Goal: Task Accomplishment & Management: Use online tool/utility

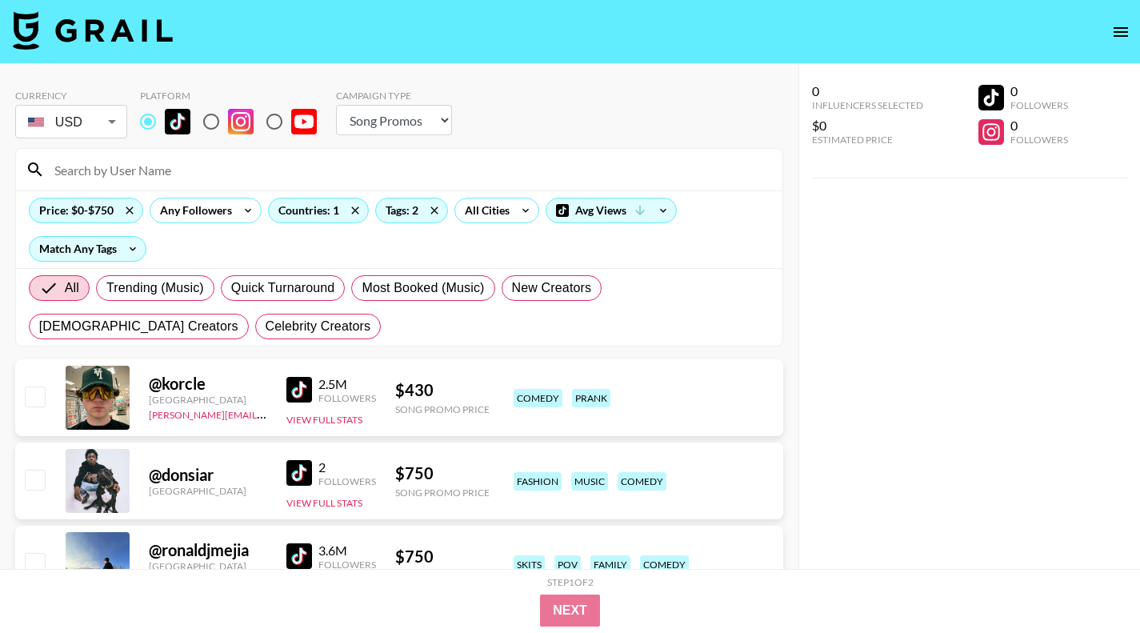
select select "Song"
click at [82, 28] on img at bounding box center [93, 30] width 160 height 38
select select "Song"
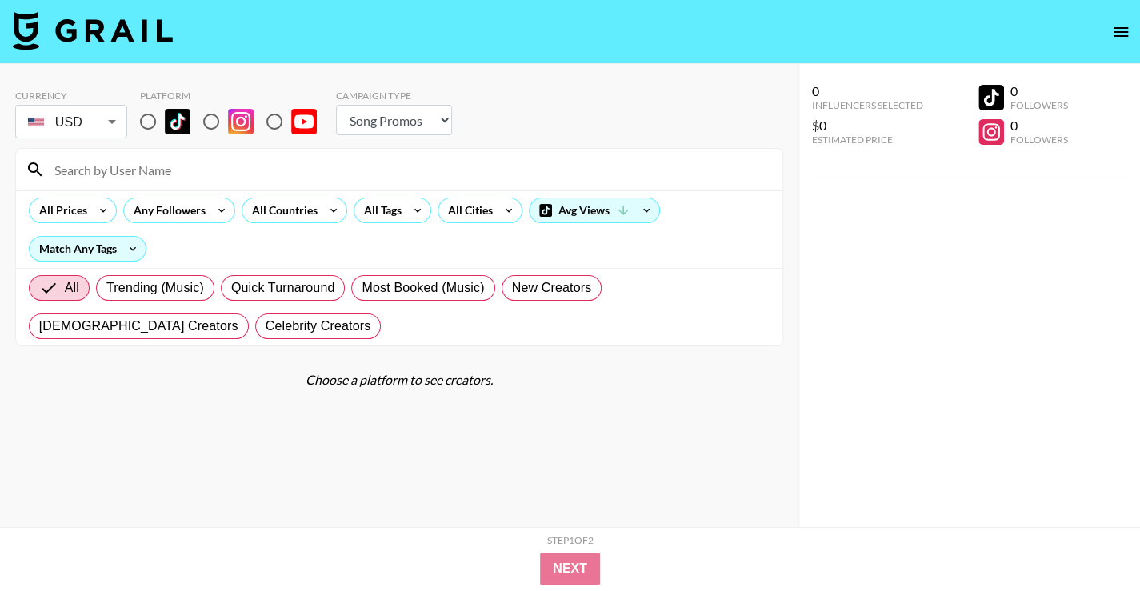
click at [123, 41] on img at bounding box center [93, 30] width 160 height 38
select select "Song"
click at [145, 123] on input "radio" at bounding box center [148, 122] width 34 height 34
radio input "true"
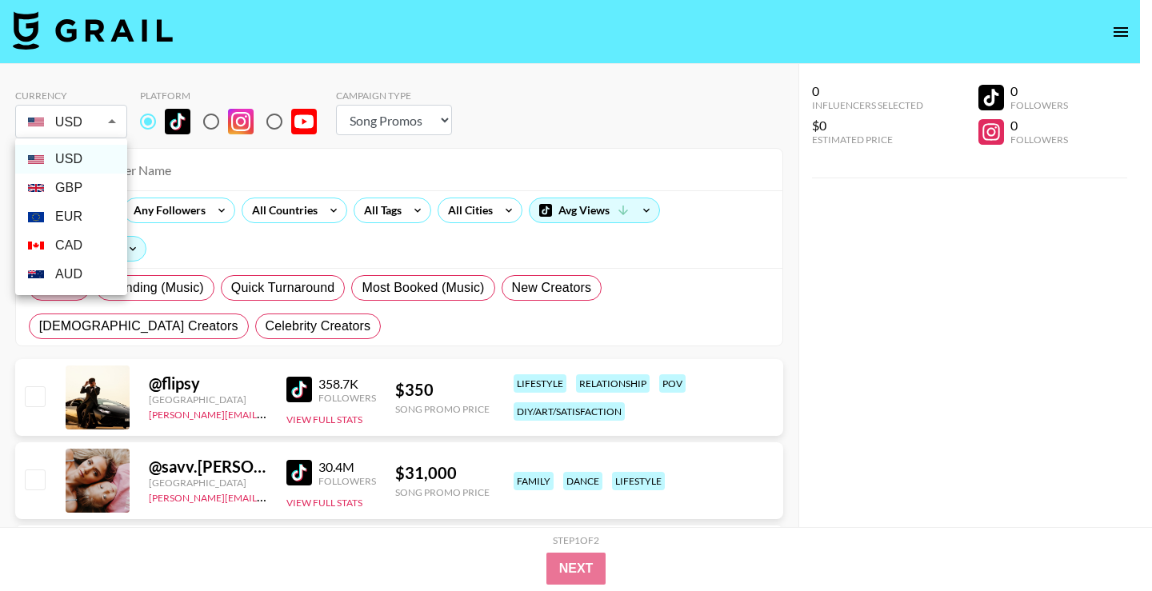
click at [98, 161] on li "USD" at bounding box center [71, 159] width 112 height 29
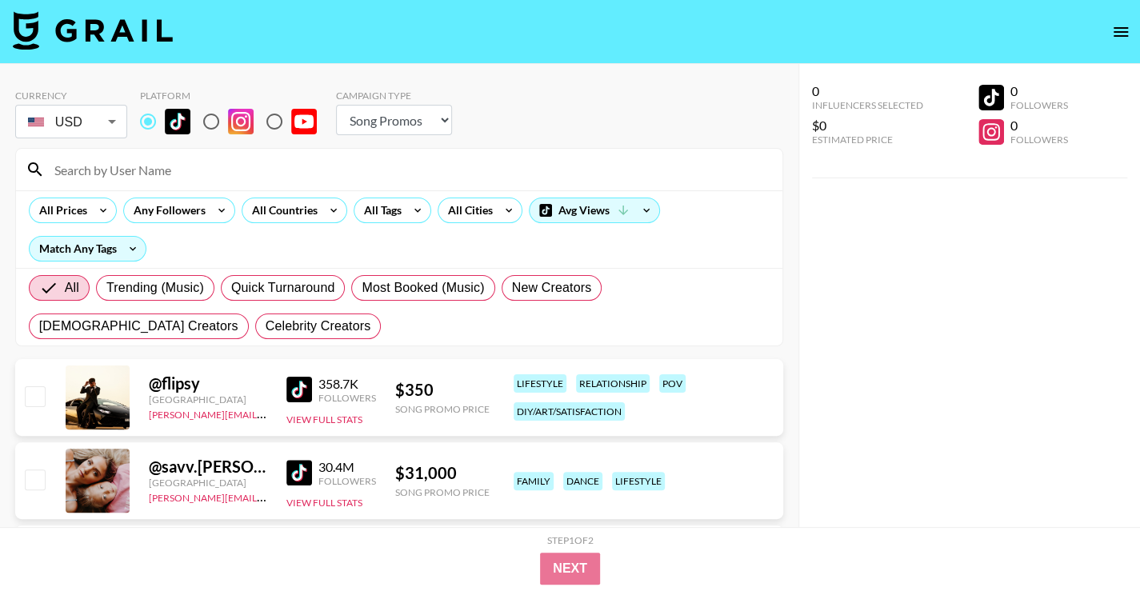
click at [144, 123] on input "radio" at bounding box center [148, 122] width 34 height 34
click at [403, 123] on select "Choose Type... Song Promos Brand Promos" at bounding box center [394, 120] width 116 height 30
click at [336, 105] on select "Choose Type... Song Promos Brand Promos" at bounding box center [394, 120] width 116 height 30
drag, startPoint x: 400, startPoint y: 117, endPoint x: 458, endPoint y: 214, distance: 113.0
click at [400, 117] on select "Choose Type... Song Promos Brand Promos" at bounding box center [394, 120] width 116 height 30
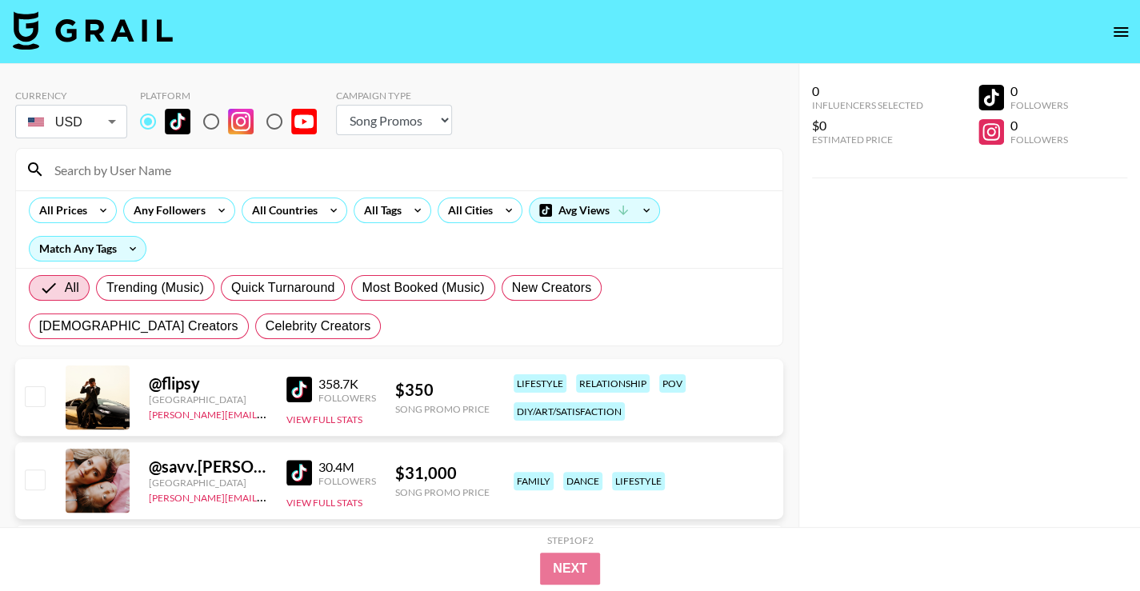
click at [590, 140] on div "Currency USD USD ​ Platform Campaign Type Choose Type... Song Promos Brand Prom…" at bounding box center [399, 116] width 768 height 52
click at [313, 210] on div "All Countries" at bounding box center [281, 210] width 78 height 24
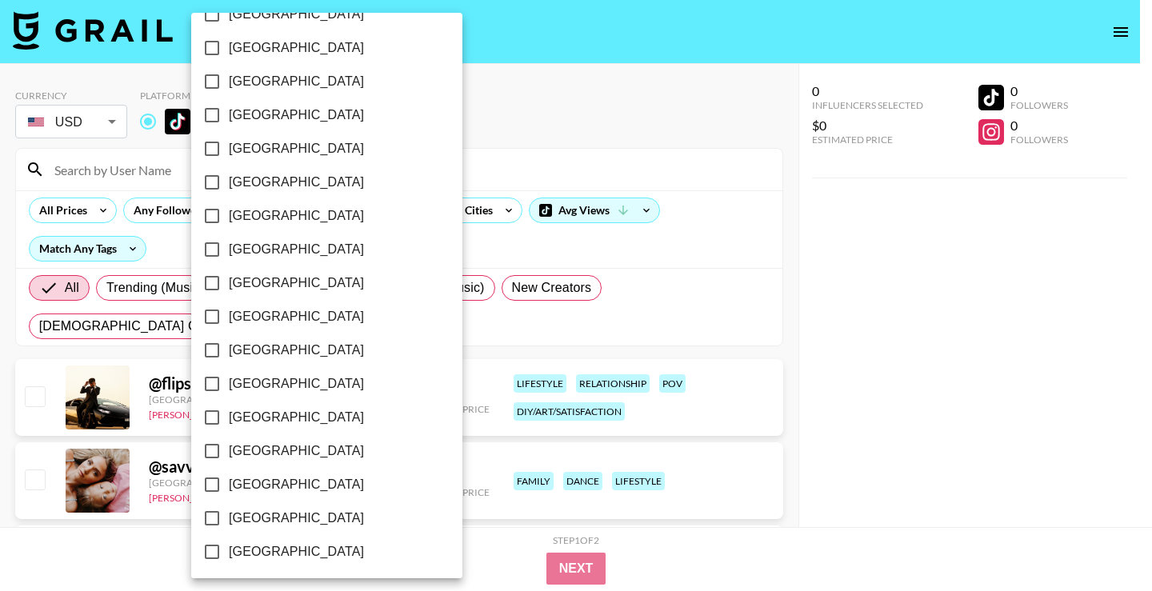
scroll to position [1273, 0]
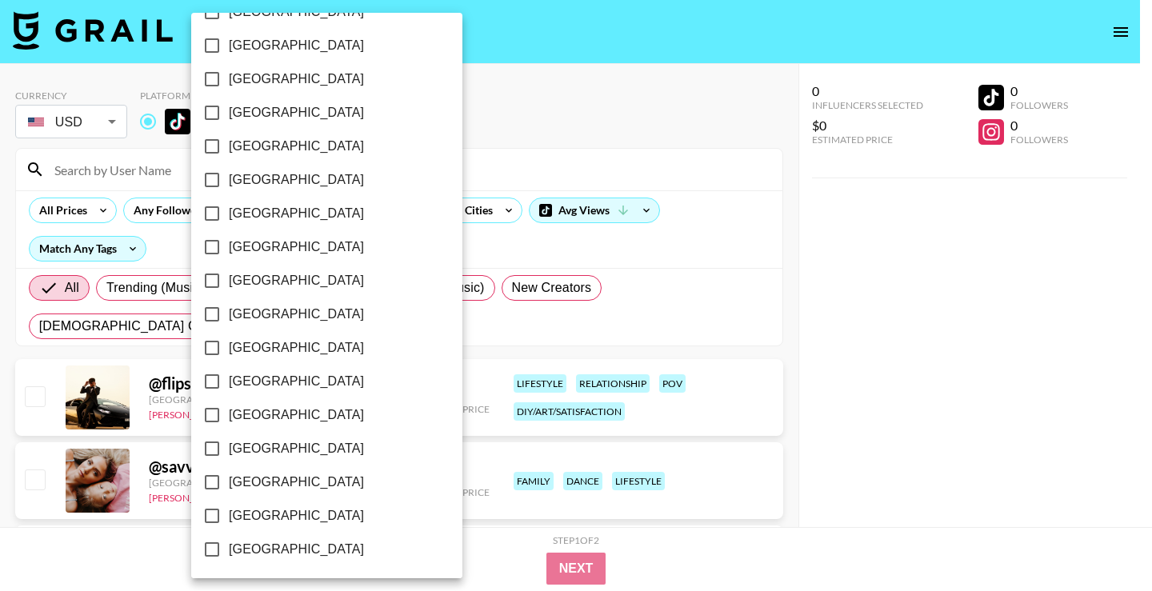
click at [255, 516] on span "[GEOGRAPHIC_DATA]" at bounding box center [296, 515] width 135 height 19
click at [229, 516] on input "[GEOGRAPHIC_DATA]" at bounding box center [212, 516] width 34 height 34
checkbox input "true"
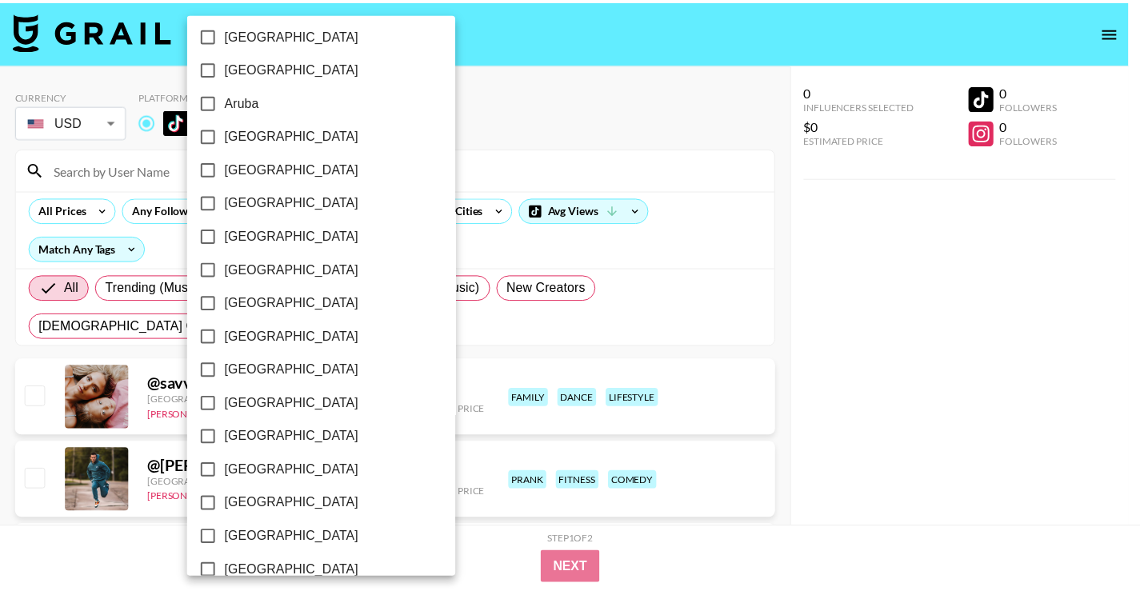
scroll to position [0, 0]
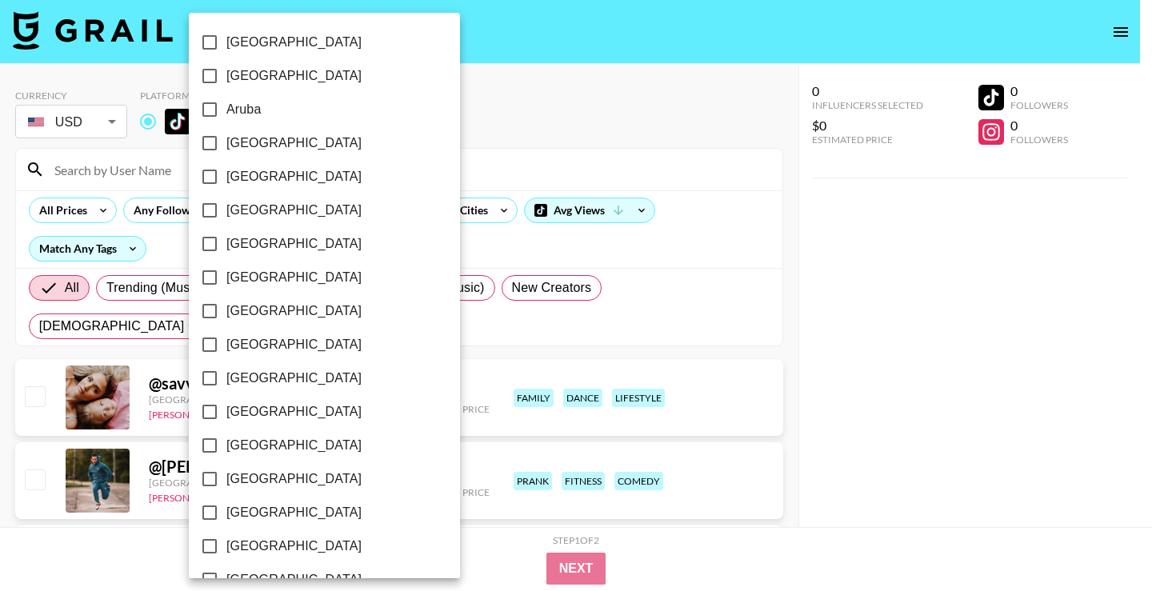
click at [248, 315] on span "[GEOGRAPHIC_DATA]" at bounding box center [293, 311] width 135 height 19
click at [226, 315] on input "[GEOGRAPHIC_DATA]" at bounding box center [210, 311] width 34 height 34
checkbox input "true"
click at [913, 363] on div at bounding box center [576, 295] width 1152 height 591
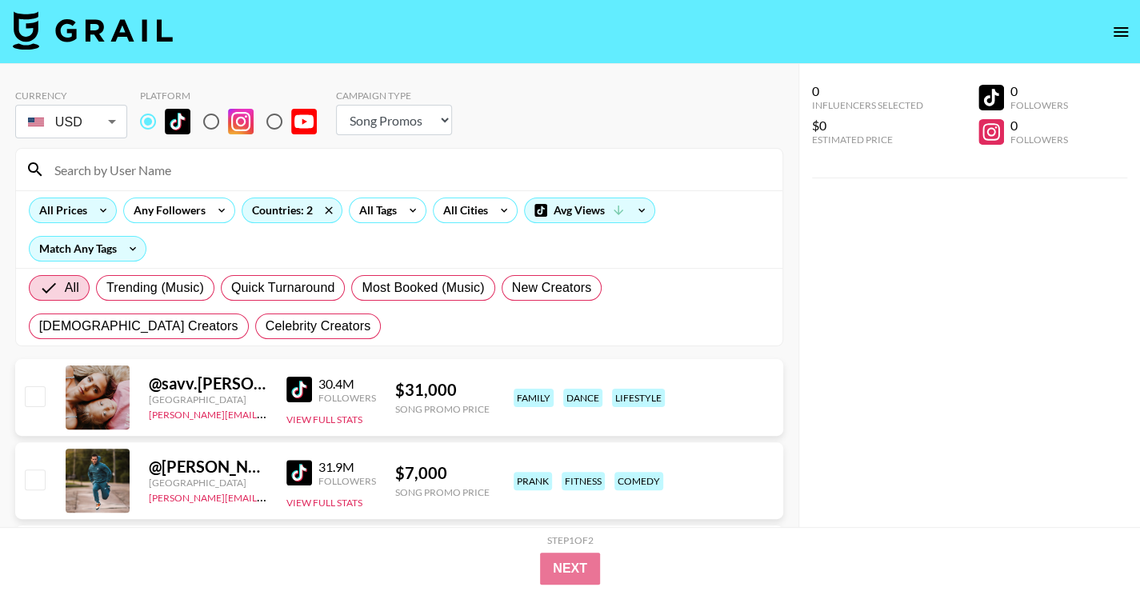
click at [90, 210] on icon at bounding box center [103, 210] width 26 height 24
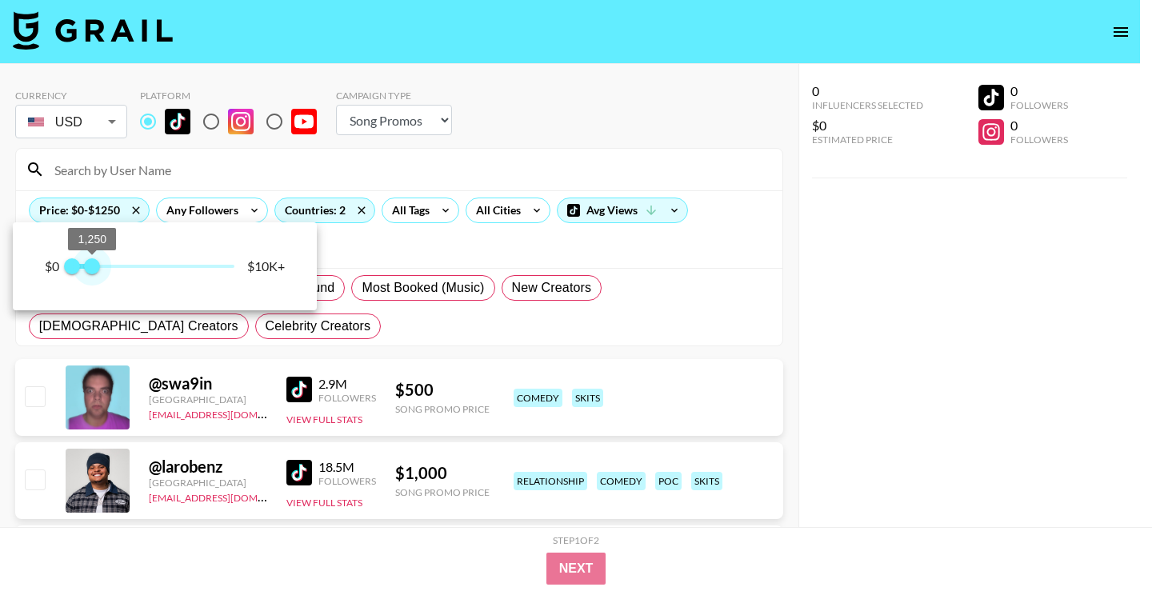
type input "1000"
drag, startPoint x: 237, startPoint y: 266, endPoint x: 88, endPoint y: 270, distance: 148.8
click at [88, 270] on span "1,000" at bounding box center [88, 266] width 16 height 16
click at [893, 262] on div at bounding box center [576, 295] width 1152 height 591
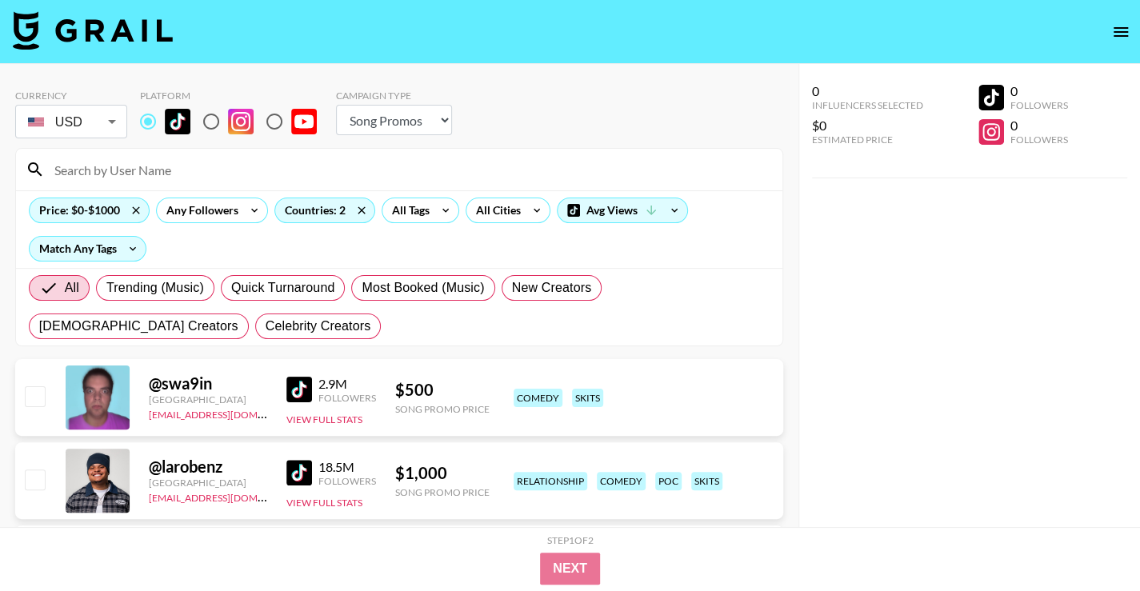
click at [167, 382] on div "@ swa9in" at bounding box center [208, 384] width 118 height 20
click at [247, 417] on div "[EMAIL_ADDRESS][DOMAIN_NAME]" at bounding box center [208, 414] width 118 height 16
click at [302, 390] on img at bounding box center [299, 390] width 26 height 26
drag, startPoint x: 250, startPoint y: 417, endPoint x: 142, endPoint y: 419, distance: 108.0
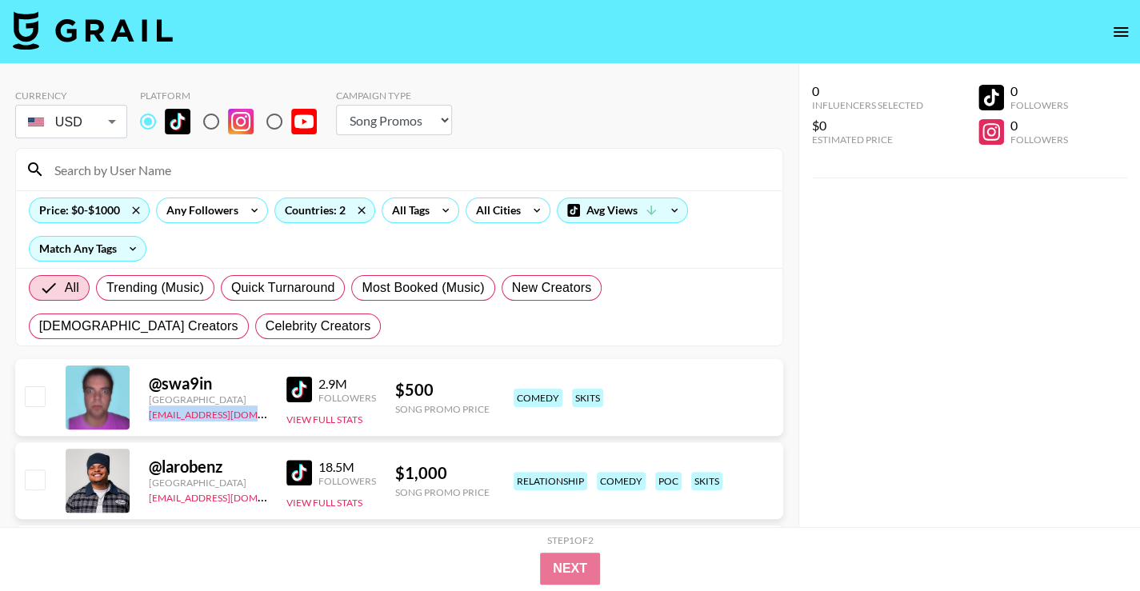
click at [142, 419] on div "@ swa9in [GEOGRAPHIC_DATA] [EMAIL_ADDRESS][DOMAIN_NAME] 2.9M Followers View Ful…" at bounding box center [399, 397] width 768 height 77
click at [328, 215] on div "Countries: 2" at bounding box center [324, 210] width 99 height 24
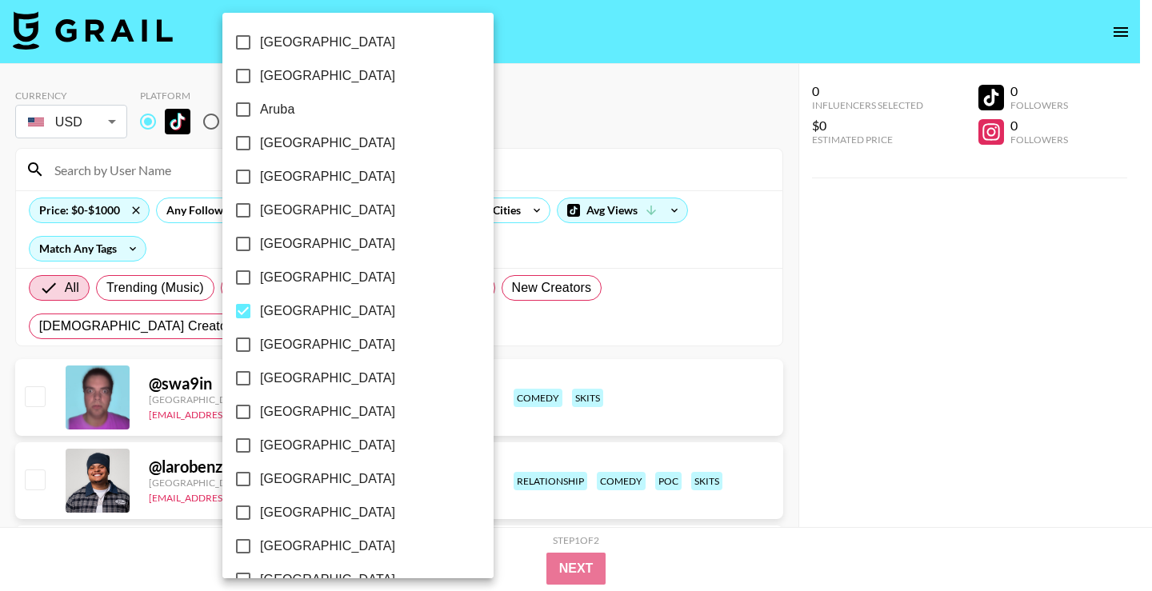
click at [293, 313] on span "[GEOGRAPHIC_DATA]" at bounding box center [327, 311] width 135 height 19
click at [260, 313] on input "[GEOGRAPHIC_DATA]" at bounding box center [243, 311] width 34 height 34
checkbox input "false"
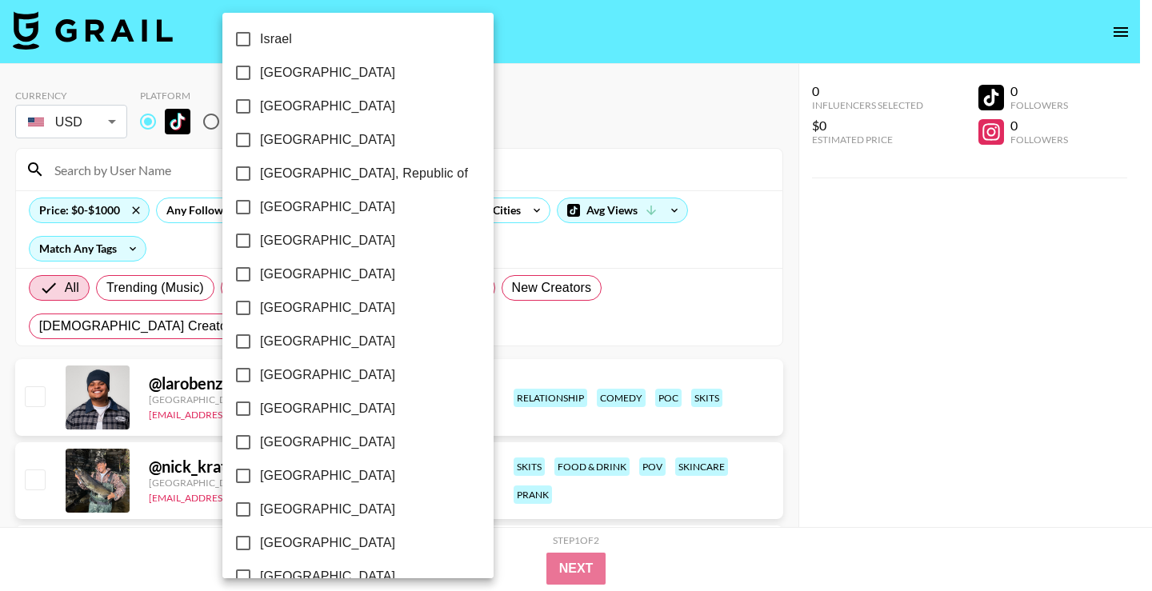
scroll to position [1273, 0]
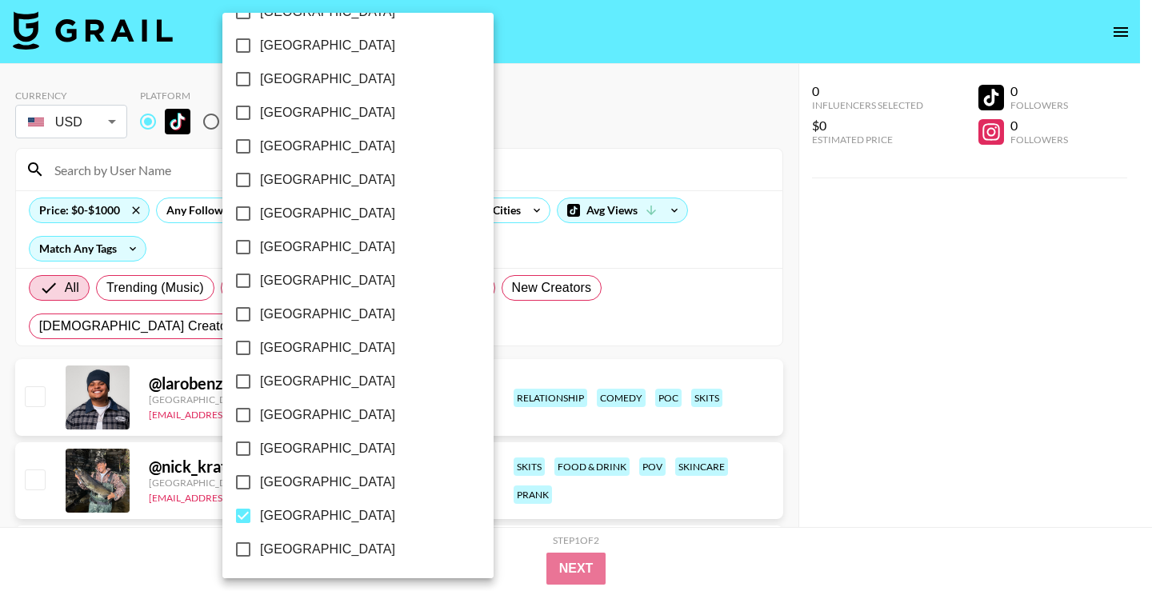
click at [318, 507] on span "[GEOGRAPHIC_DATA]" at bounding box center [327, 515] width 135 height 19
click at [260, 507] on input "[GEOGRAPHIC_DATA]" at bounding box center [243, 516] width 34 height 34
checkbox input "false"
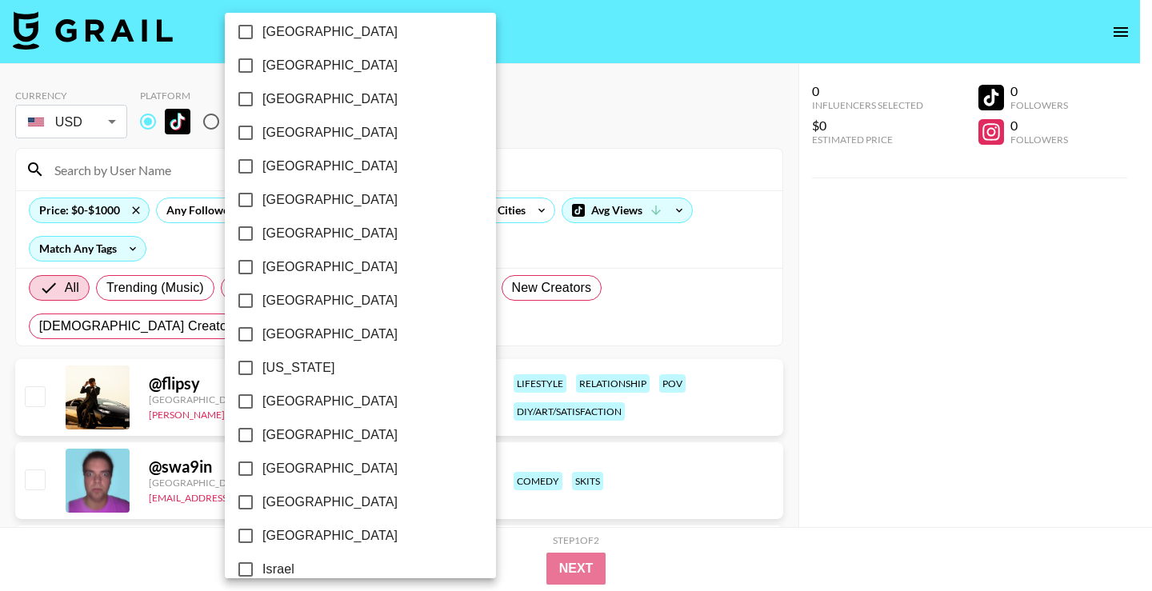
scroll to position [0, 0]
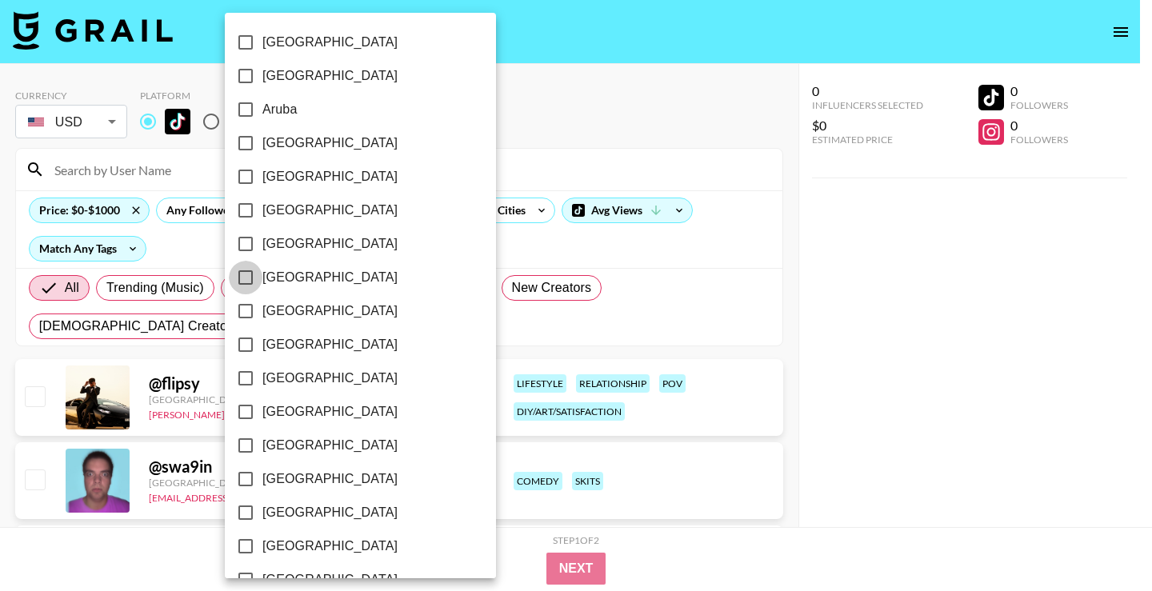
click at [258, 282] on input "[GEOGRAPHIC_DATA]" at bounding box center [246, 278] width 34 height 34
checkbox input "true"
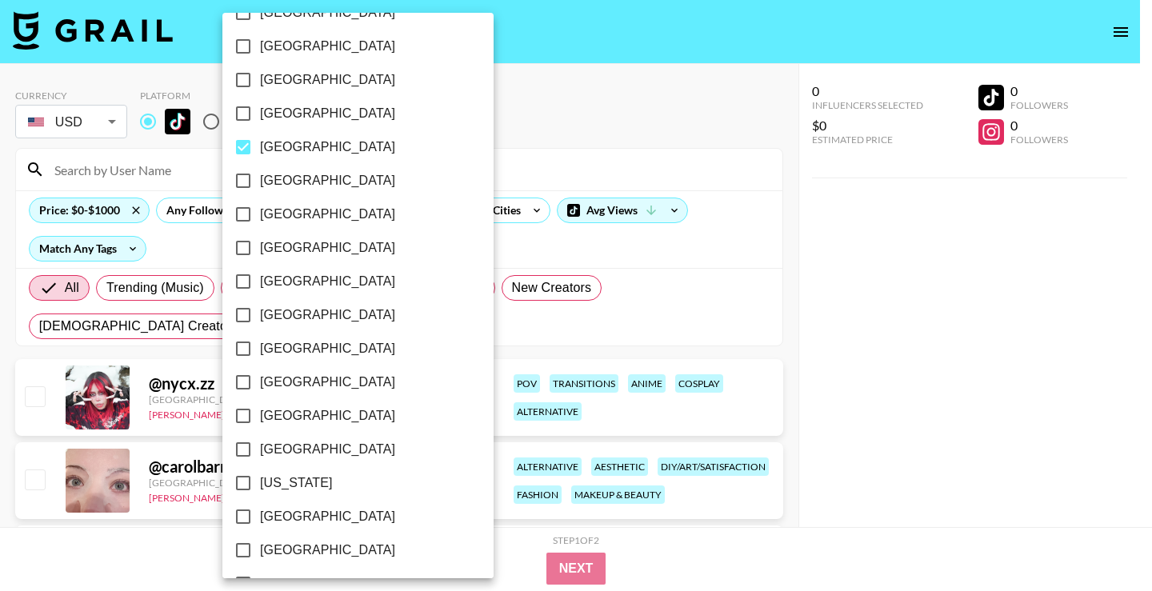
scroll to position [147, 0]
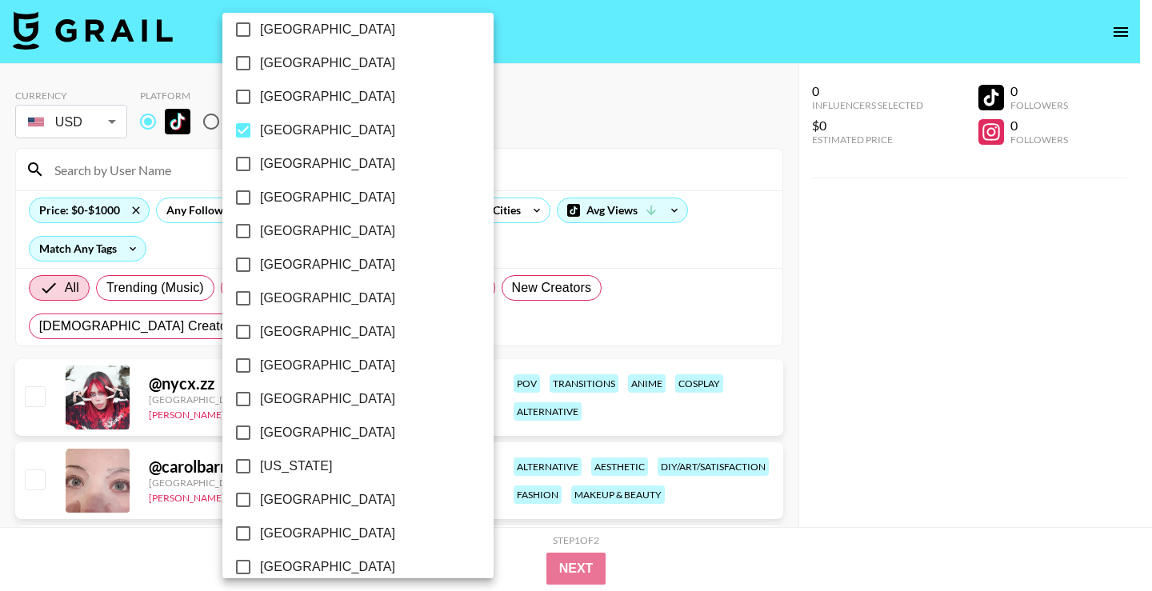
click at [254, 261] on input "[GEOGRAPHIC_DATA]" at bounding box center [243, 265] width 34 height 34
checkbox input "true"
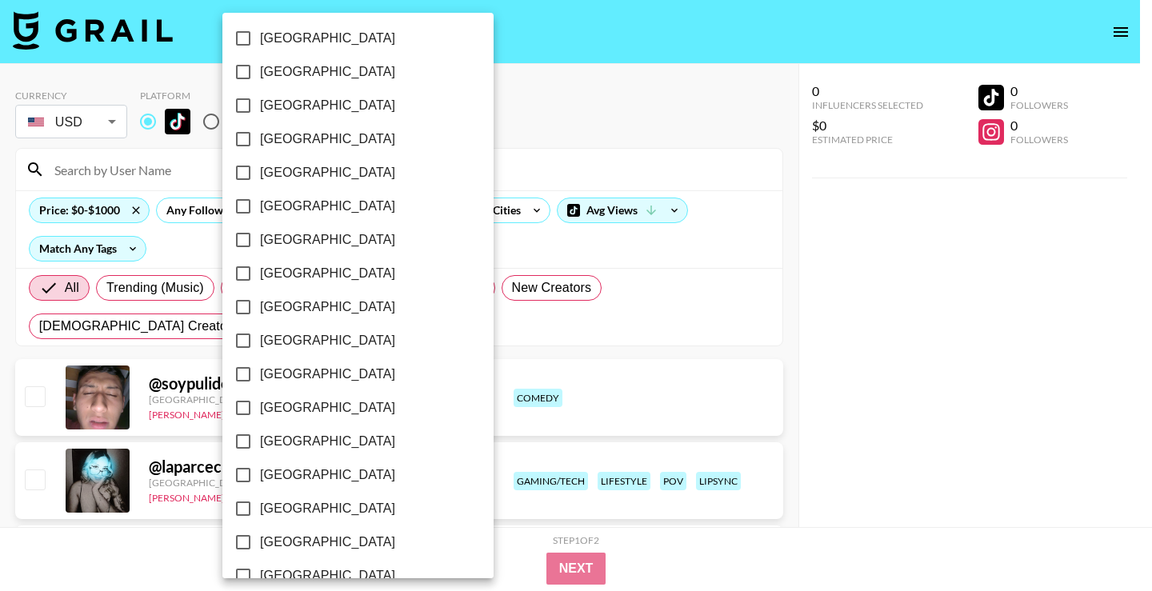
scroll to position [963, 0]
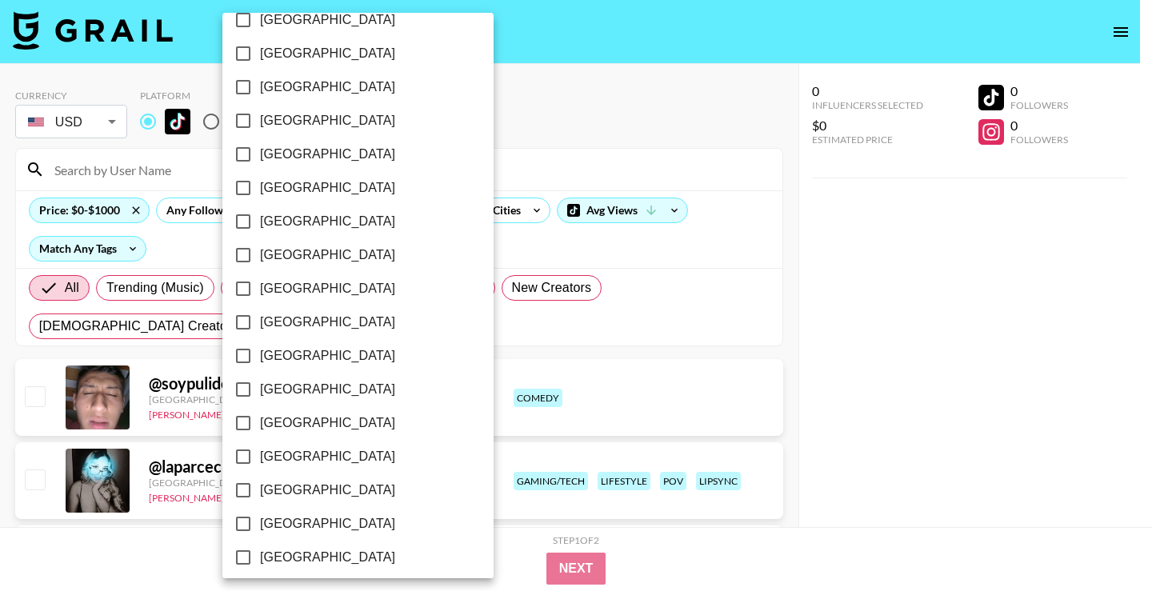
click at [279, 248] on span "[GEOGRAPHIC_DATA]" at bounding box center [327, 255] width 135 height 19
click at [260, 248] on input "[GEOGRAPHIC_DATA]" at bounding box center [243, 255] width 34 height 34
checkbox input "true"
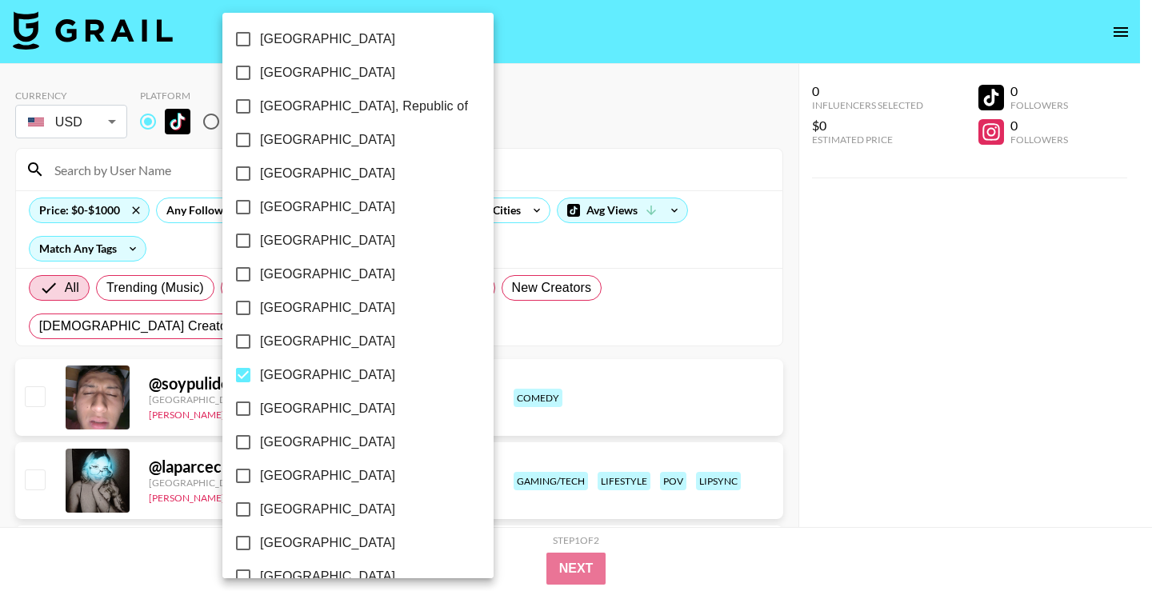
scroll to position [836, 0]
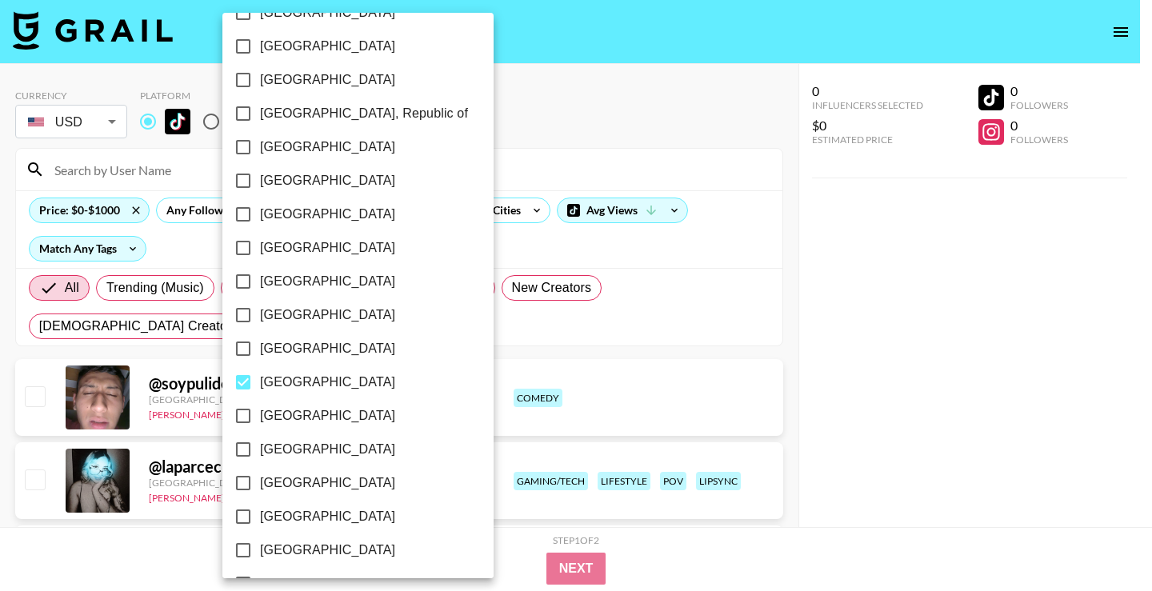
click at [309, 201] on label "[GEOGRAPHIC_DATA]" at bounding box center [347, 215] width 242 height 34
click at [260, 201] on input "[GEOGRAPHIC_DATA]" at bounding box center [243, 215] width 34 height 34
checkbox input "true"
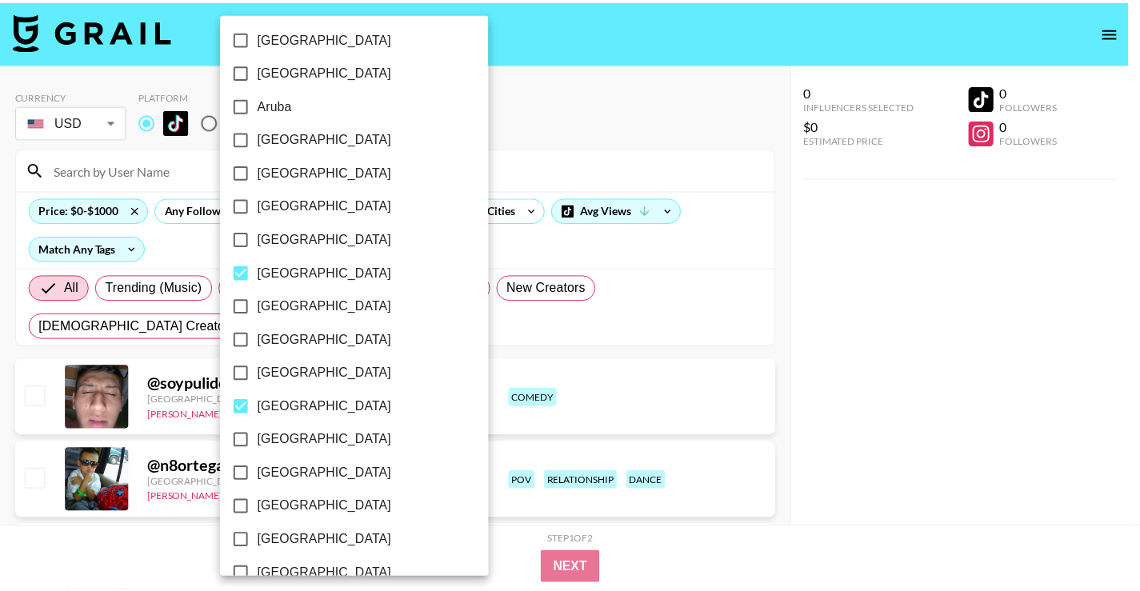
scroll to position [0, 0]
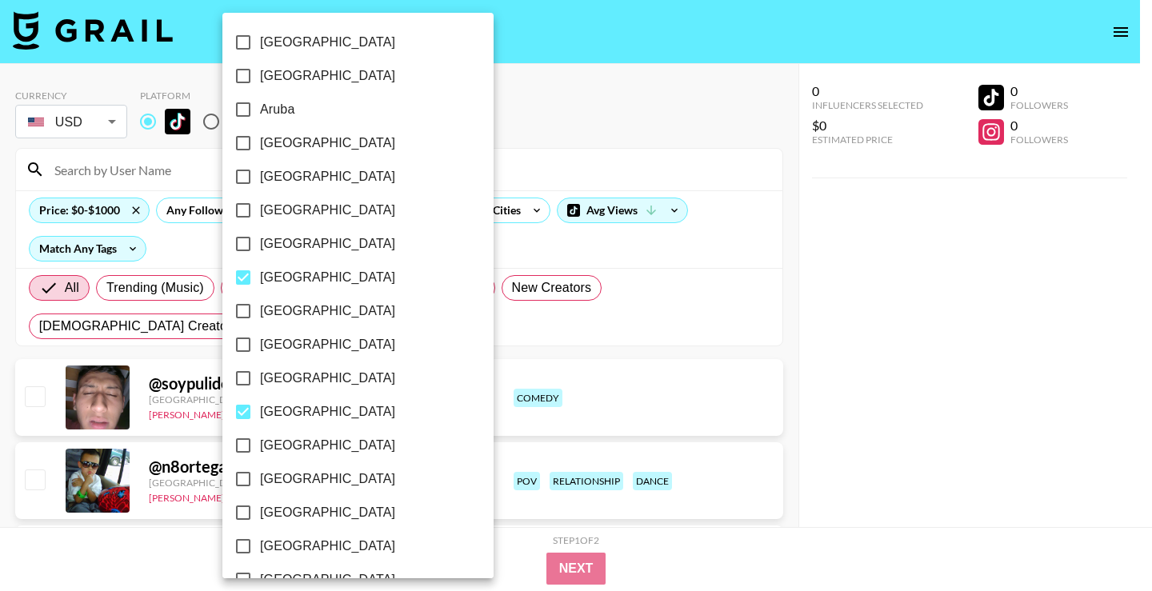
click at [298, 74] on span "[GEOGRAPHIC_DATA]" at bounding box center [327, 75] width 135 height 19
click at [260, 74] on input "[GEOGRAPHIC_DATA]" at bounding box center [243, 76] width 34 height 34
checkbox input "true"
click at [710, 134] on div at bounding box center [576, 295] width 1152 height 591
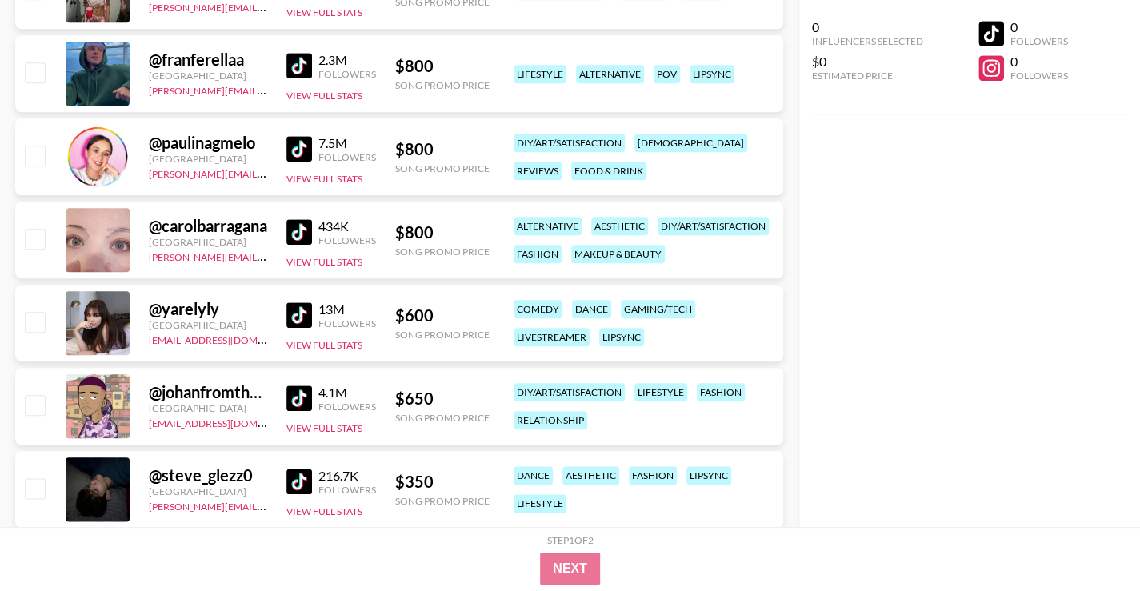
scroll to position [872, 0]
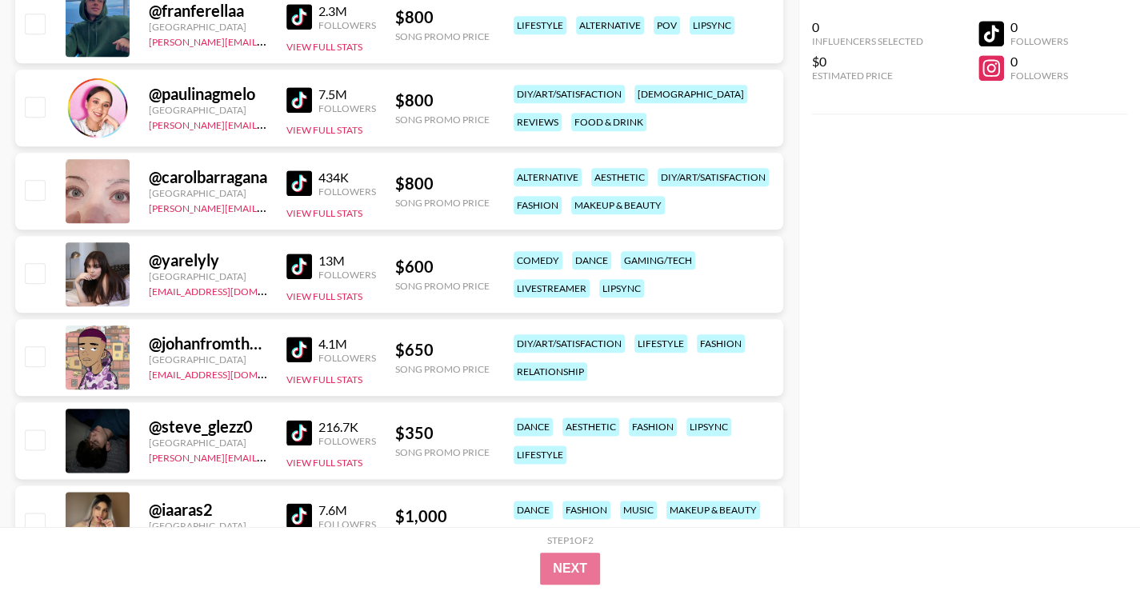
click at [300, 275] on img at bounding box center [299, 267] width 26 height 26
